Goal: Task Accomplishment & Management: Complete application form

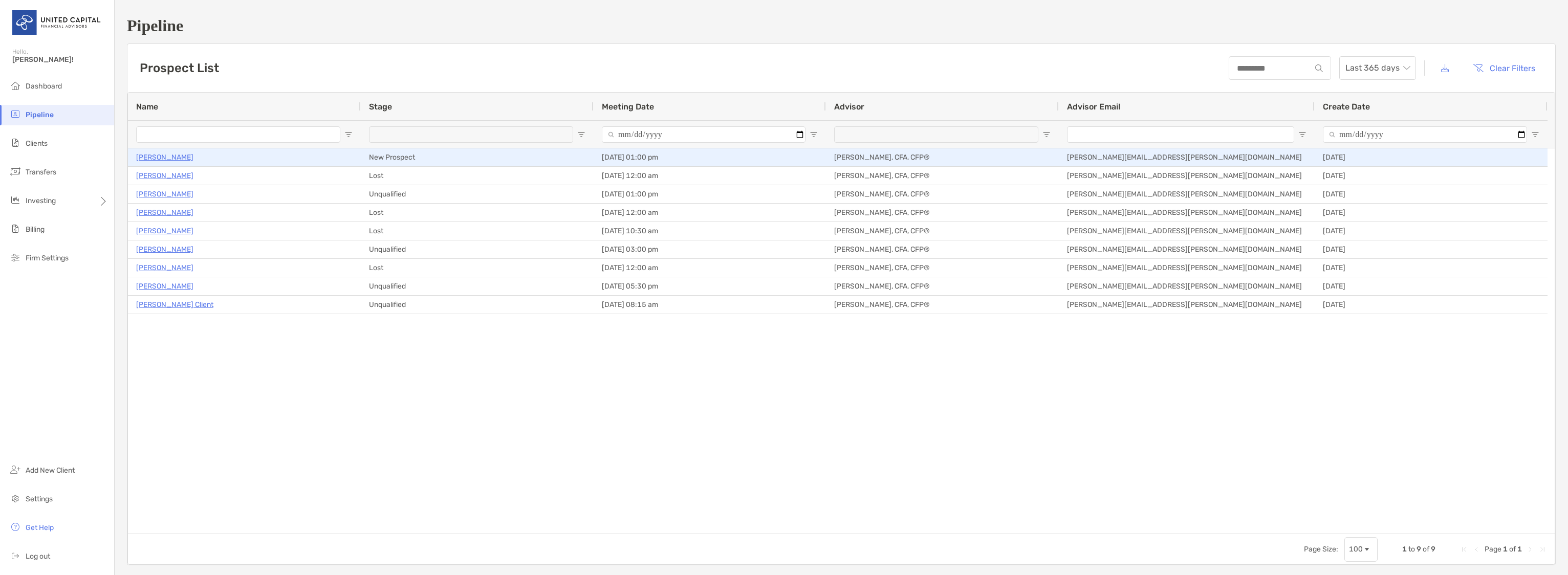
click at [156, 154] on p "[PERSON_NAME]" at bounding box center [165, 157] width 58 height 13
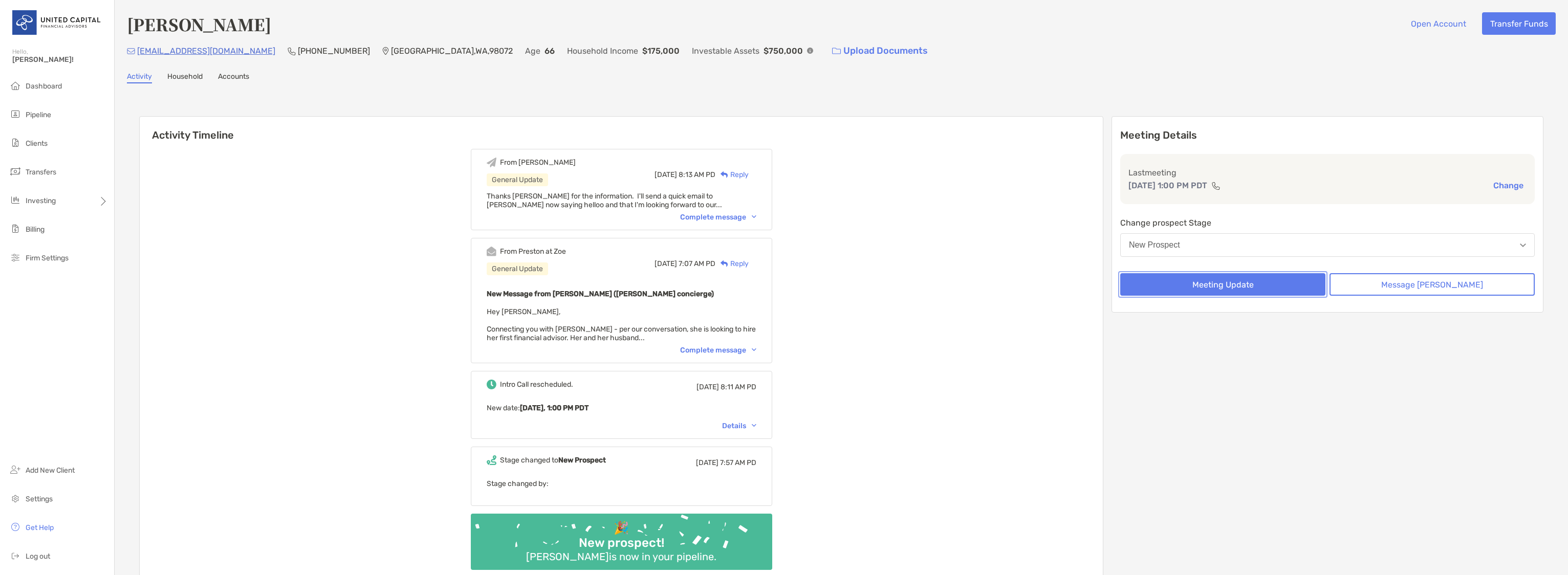
click at [1255, 285] on button "Meeting Update" at bounding box center [1222, 284] width 205 height 23
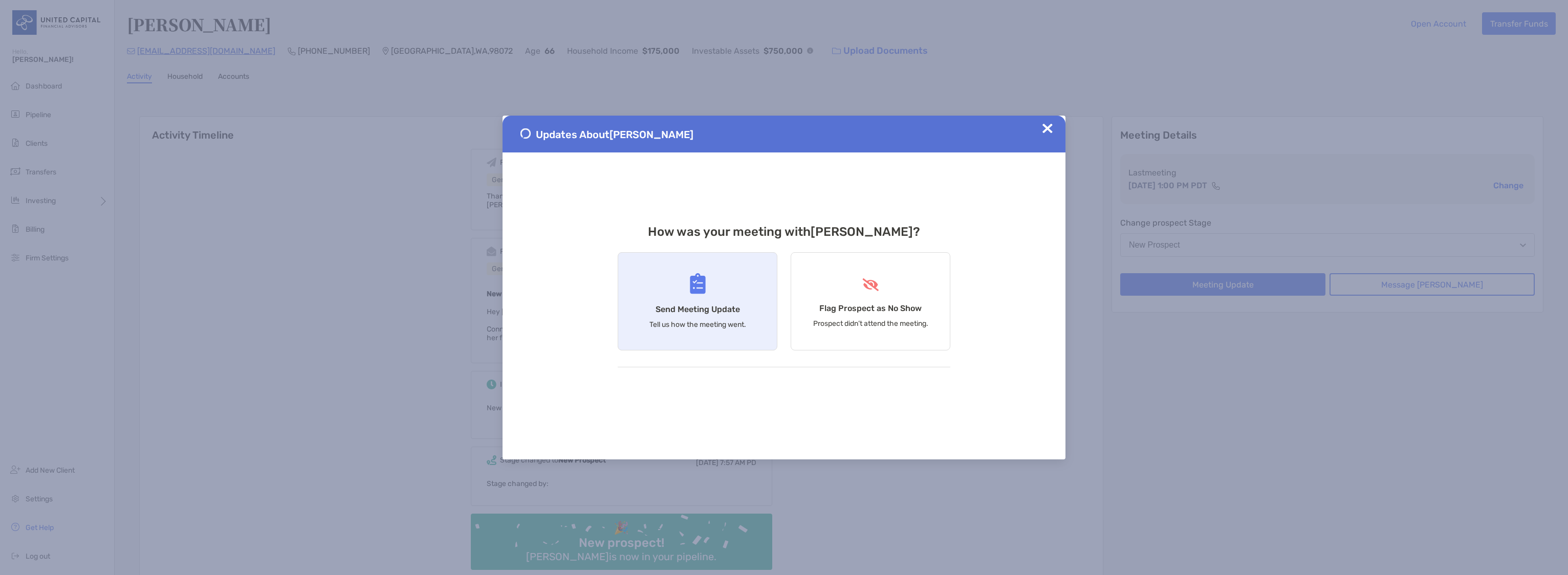
click at [706, 294] on div "Send Meeting Update Tell us how the meeting went." at bounding box center [697, 301] width 160 height 98
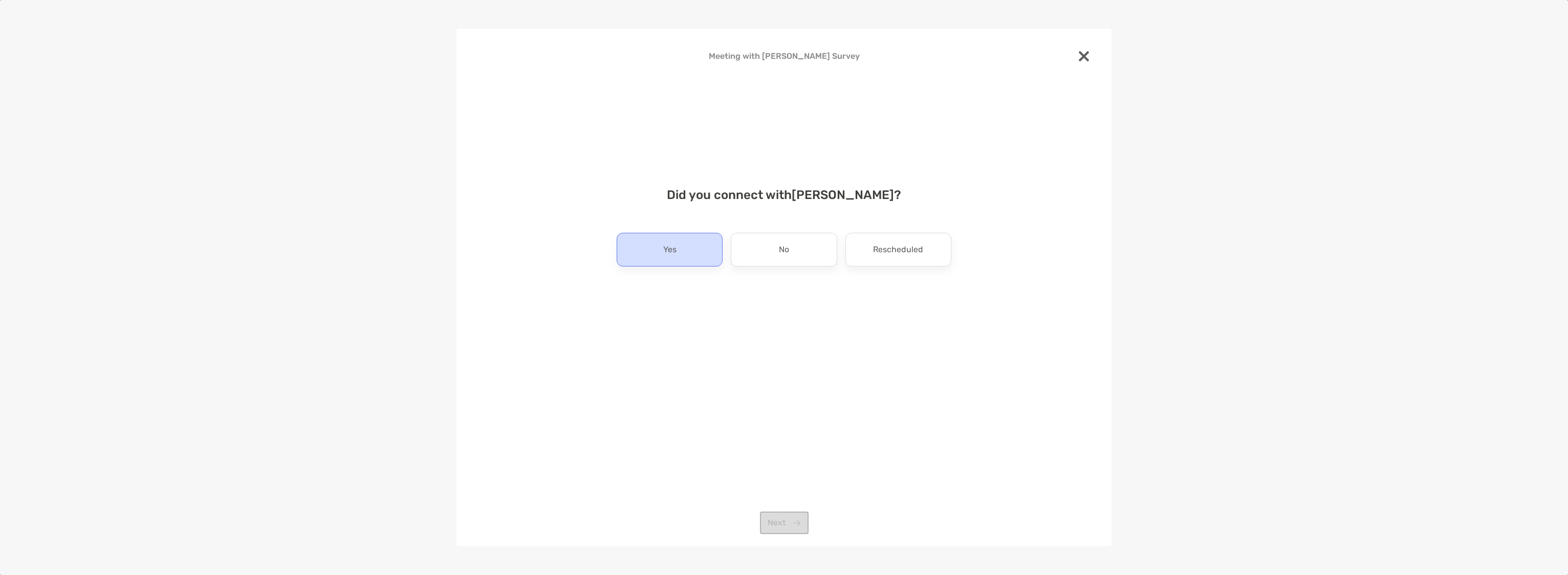
click at [682, 251] on div "Yes" at bounding box center [670, 250] width 106 height 34
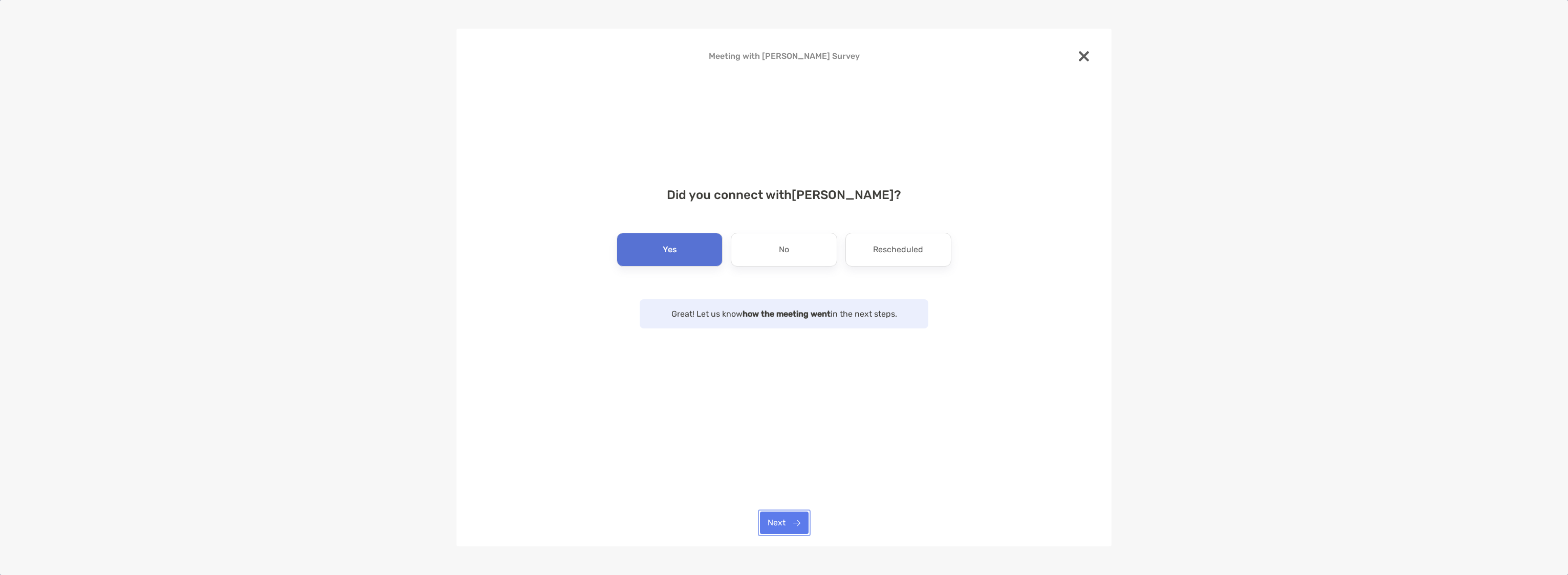
click at [779, 520] on button "Next" at bounding box center [784, 523] width 48 height 23
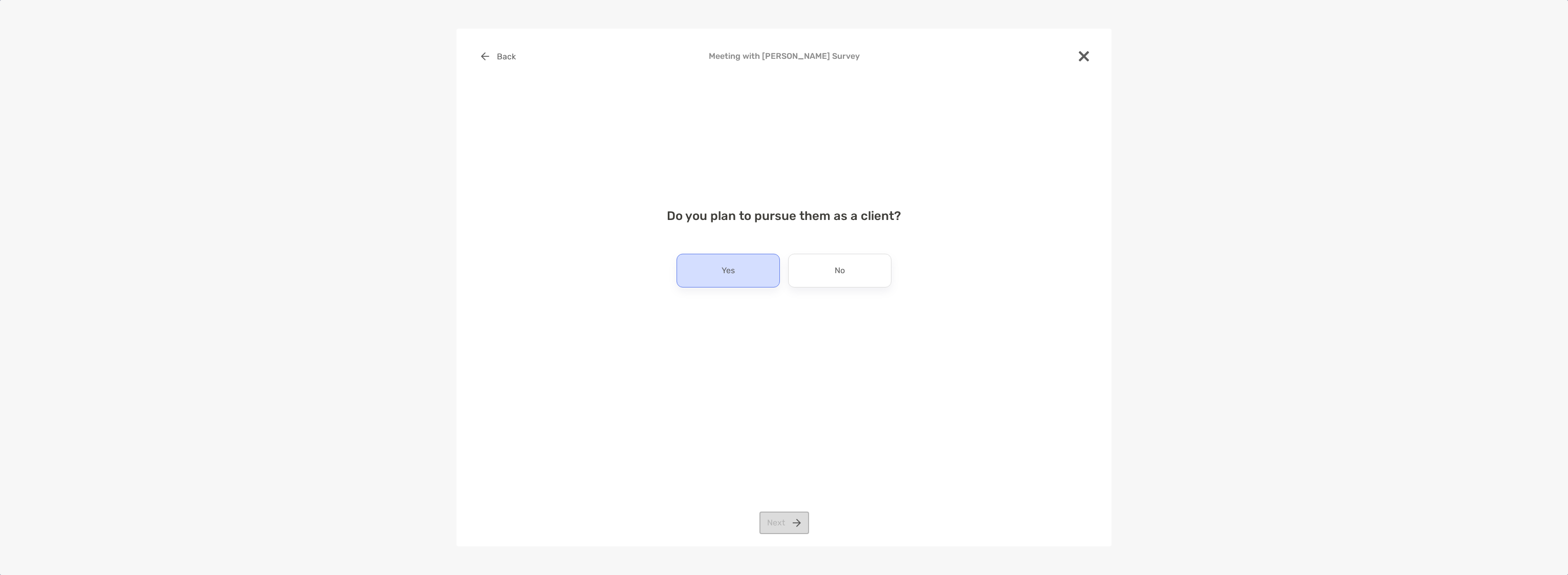
click at [733, 274] on p "Yes" at bounding box center [729, 271] width 14 height 17
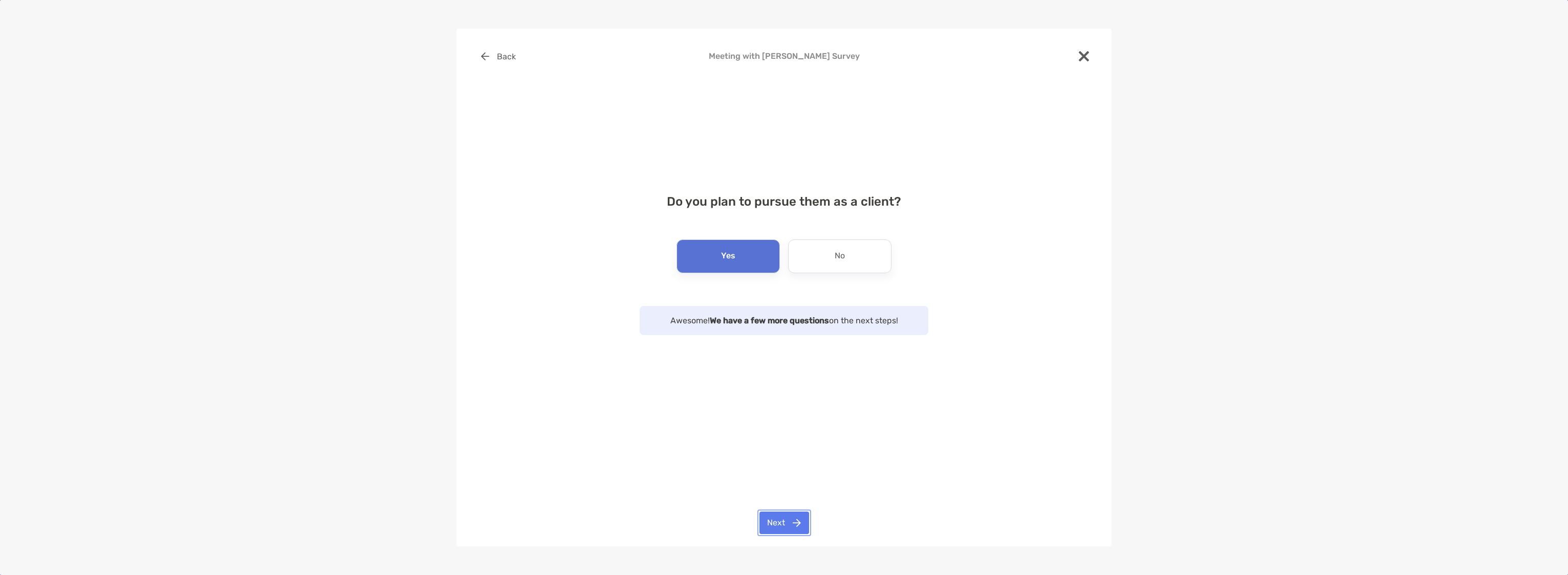
click at [774, 513] on button "Next" at bounding box center [785, 523] width 50 height 23
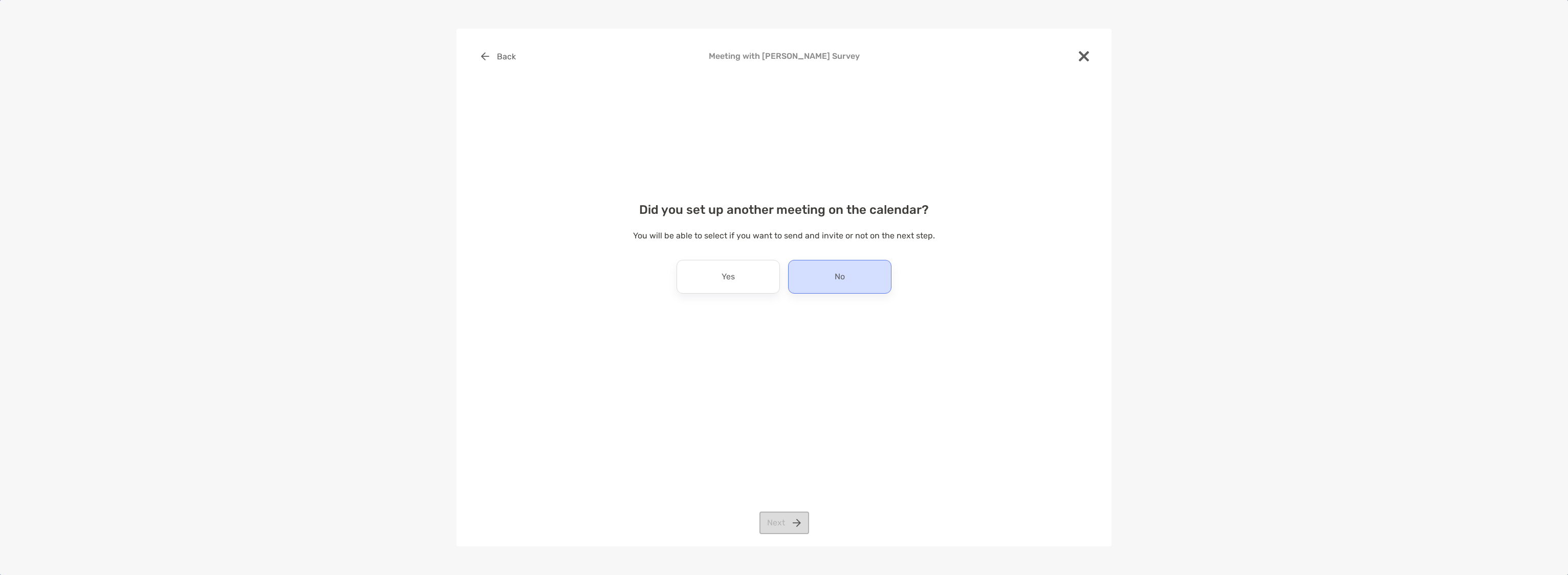
click at [847, 284] on div "No" at bounding box center [839, 277] width 104 height 34
click at [786, 528] on button "Next" at bounding box center [785, 523] width 50 height 23
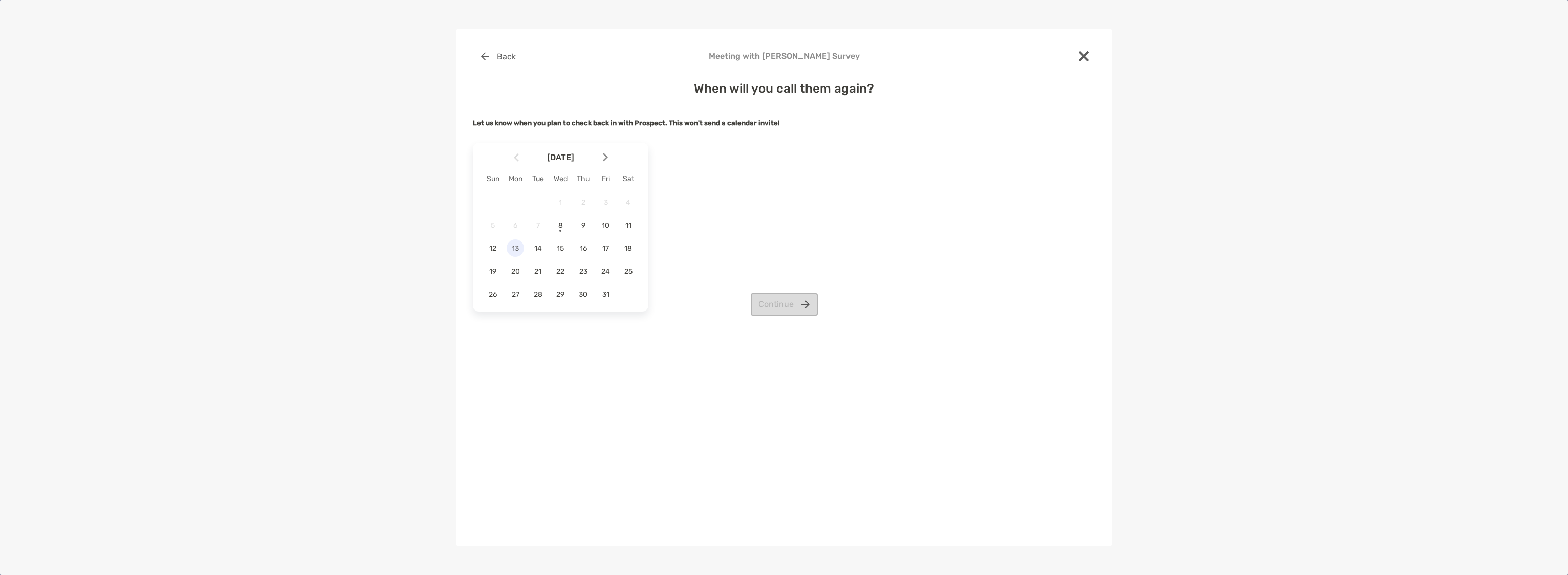
click at [519, 248] on span "13" at bounding box center [515, 248] width 17 height 8
click at [789, 311] on button "Continue" at bounding box center [784, 305] width 67 height 23
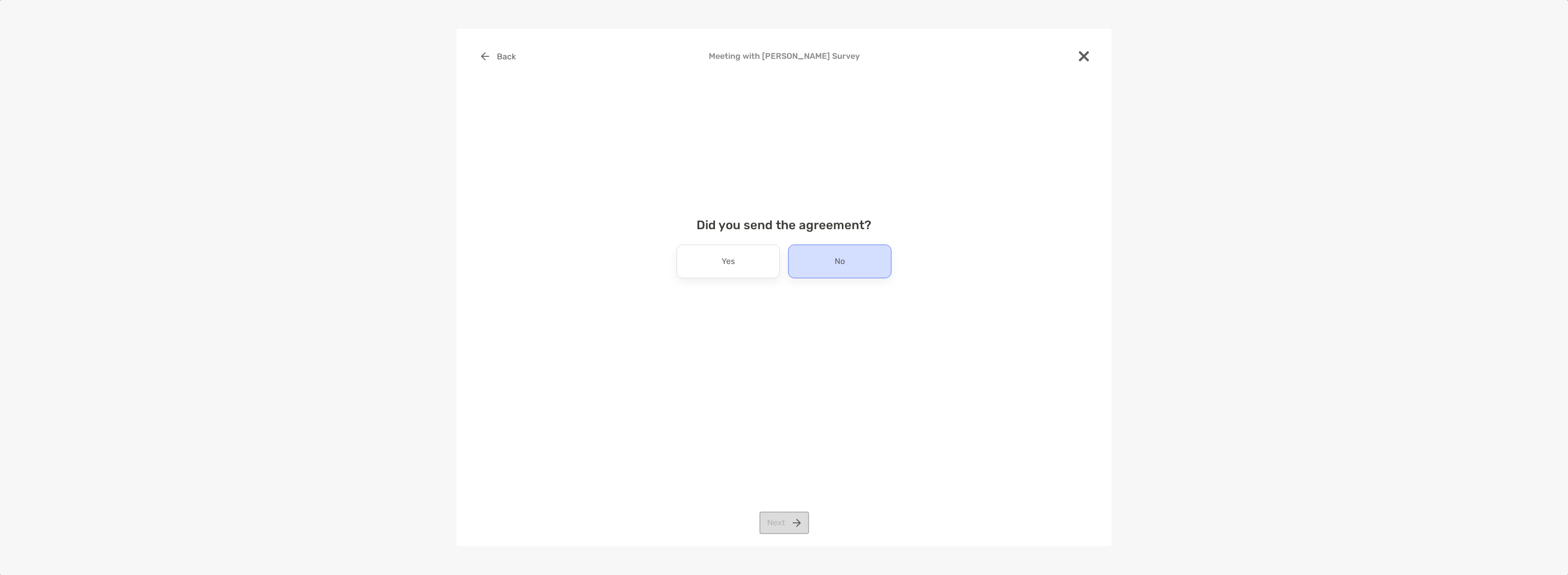
click at [853, 272] on div "No" at bounding box center [839, 261] width 104 height 34
click at [782, 520] on button "Next" at bounding box center [785, 523] width 50 height 23
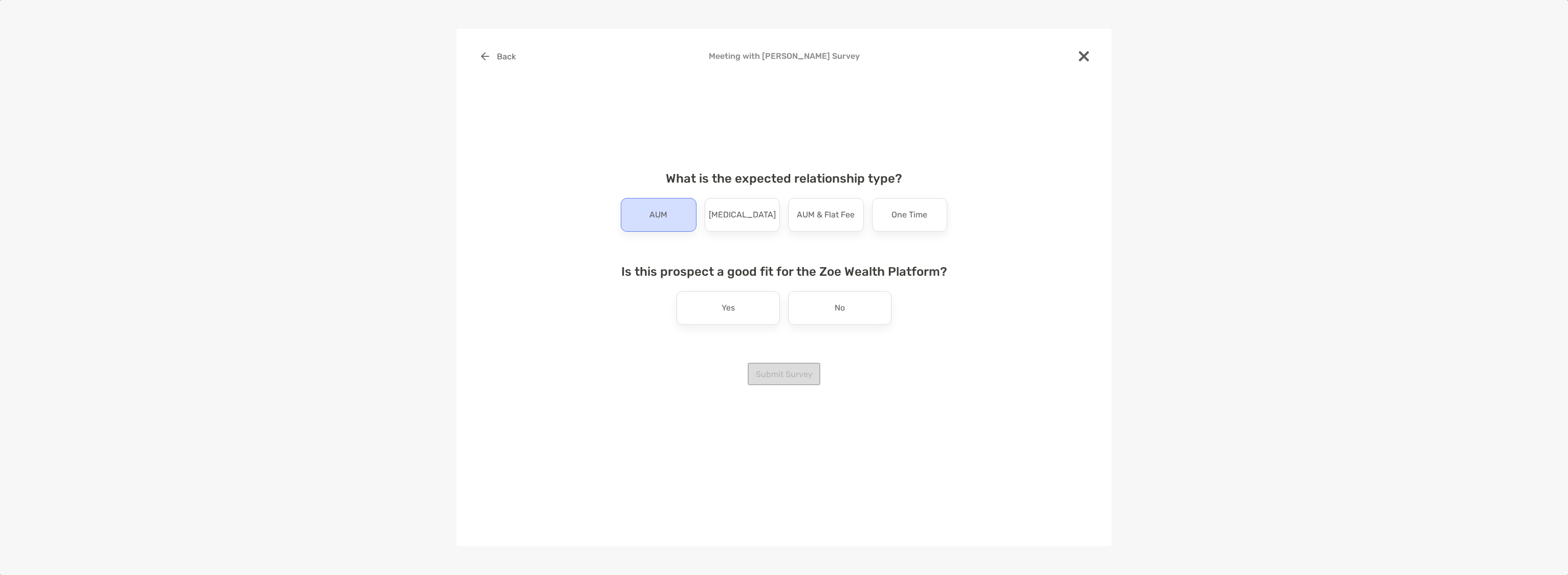
drag, startPoint x: 670, startPoint y: 211, endPoint x: 667, endPoint y: 216, distance: 5.8
click at [667, 216] on div "AUM" at bounding box center [658, 215] width 76 height 34
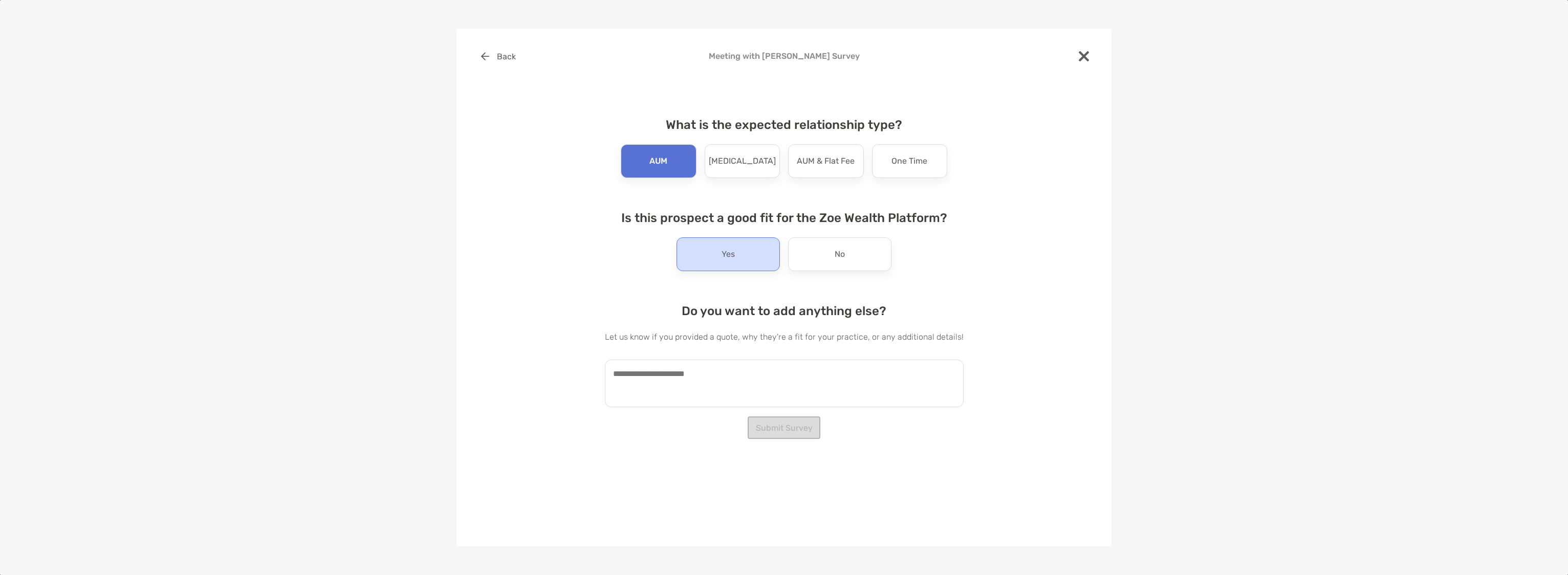
click at [704, 263] on div "Yes" at bounding box center [728, 254] width 104 height 34
click at [635, 379] on textarea at bounding box center [784, 383] width 359 height 48
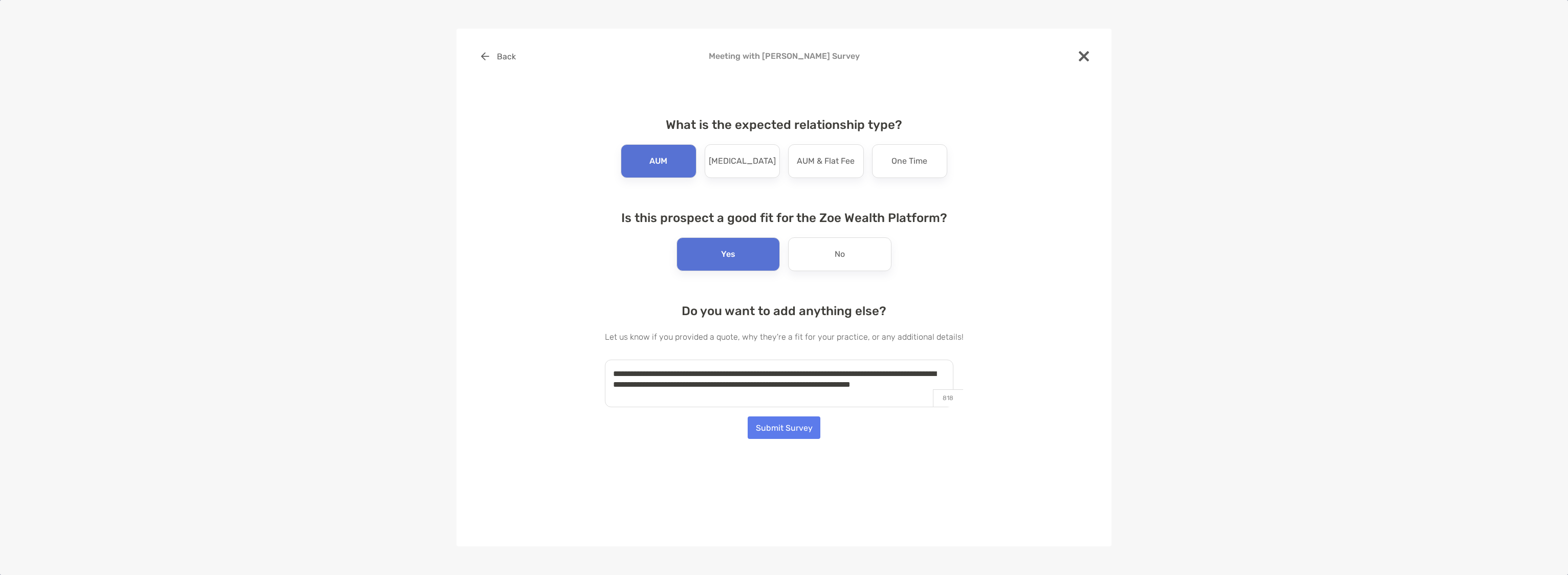
type textarea "**********"
click at [777, 430] on button "Submit Survey" at bounding box center [784, 428] width 73 height 23
